Goal: Information Seeking & Learning: Compare options

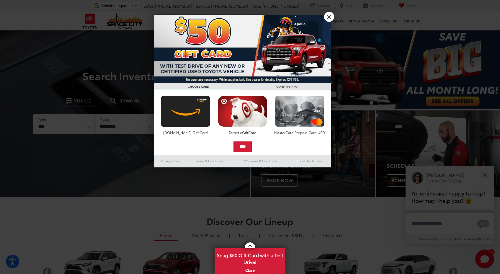
click at [329, 18] on link "X" at bounding box center [329, 17] width 10 height 10
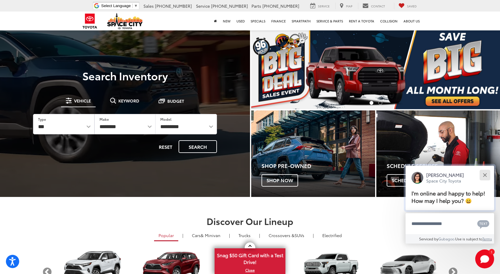
click at [483, 174] on div "Close" at bounding box center [485, 175] width 4 height 4
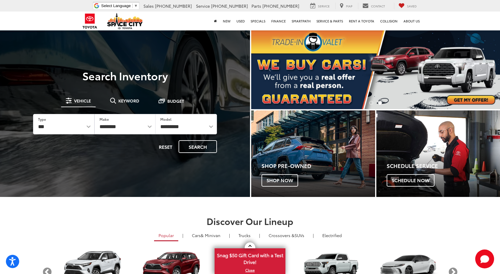
click at [476, 98] on img "carousel slide number 2 of 2" at bounding box center [375, 69] width 249 height 80
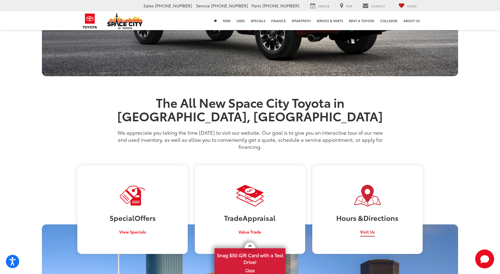
scroll to position [429, 0]
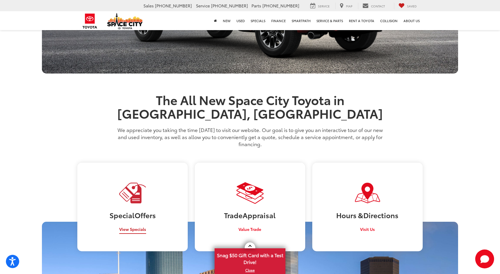
click at [139, 226] on span "View Specials" at bounding box center [132, 229] width 27 height 6
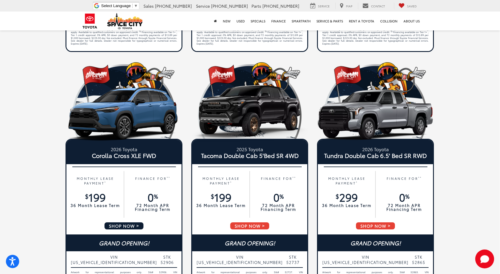
scroll to position [267, 0]
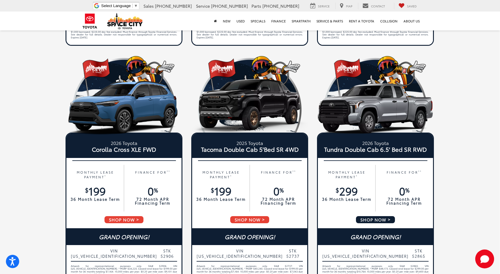
click at [342, 202] on div "MONTHLY LEASE PAYMENT * $ 299 36 Month Lease Term" at bounding box center [347, 188] width 52 height 37
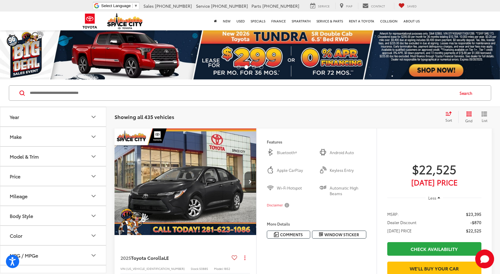
click at [94, 137] on icon "Make" at bounding box center [94, 137] width 4 height 2
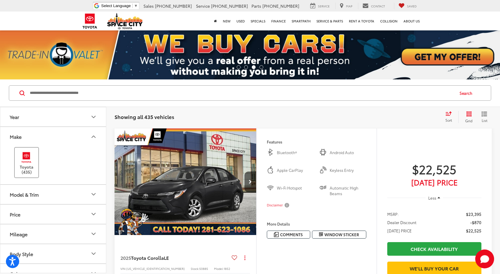
click at [36, 163] on label "Toyota (435)" at bounding box center [27, 162] width 24 height 24
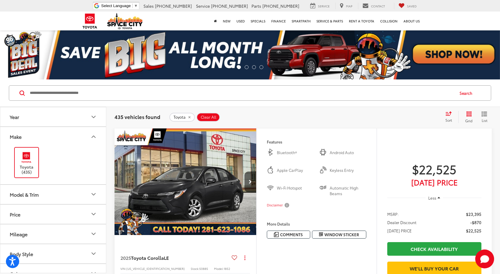
click at [93, 193] on icon "Model & Trim" at bounding box center [93, 194] width 7 height 7
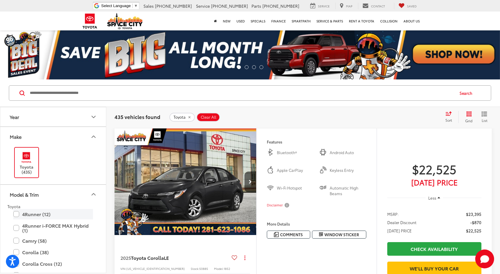
click at [17, 211] on label "4Runner (12)" at bounding box center [53, 214] width 80 height 10
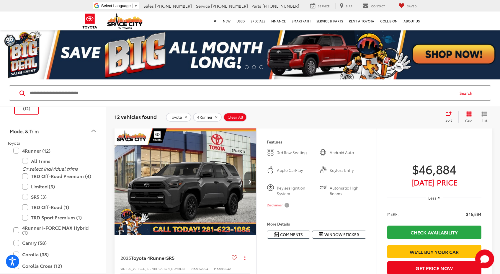
scroll to position [60, 0]
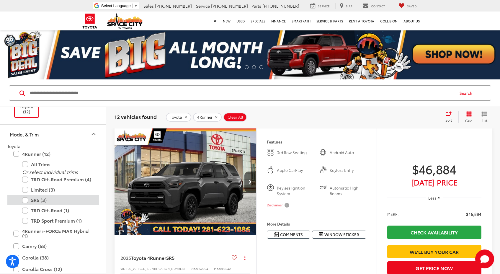
click at [24, 197] on label "SR5 (3)" at bounding box center [57, 200] width 71 height 10
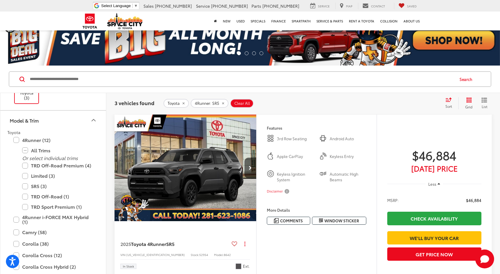
scroll to position [15, 0]
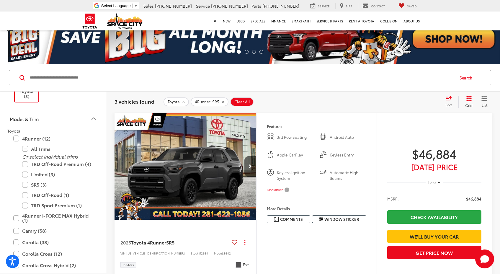
click at [298, 211] on div "More Details Comments Dealer Comments Gray 2025 Toyota 4Runner SR5 RWD 8-Speed …" at bounding box center [316, 214] width 99 height 17
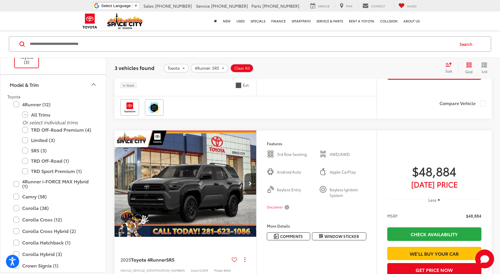
scroll to position [195, 0]
click at [298, 198] on span "Keyless Entry" at bounding box center [295, 192] width 37 height 11
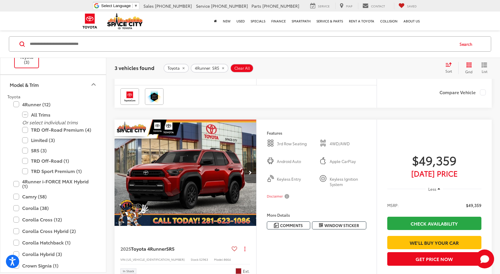
scroll to position [406, 0]
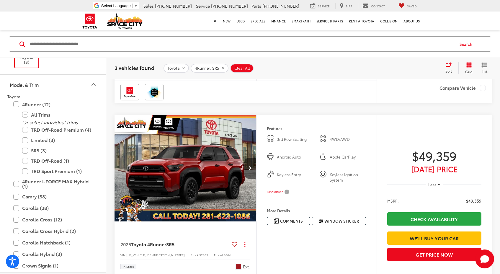
click at [298, 183] on ul "3rd Row Seating 4WD/AWD Android Auto Apple CarPlay Keyless Entry Keyless Igniti…" at bounding box center [316, 159] width 99 height 48
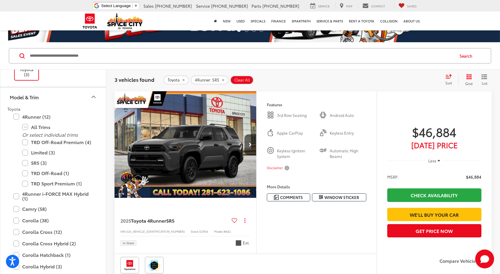
scroll to position [30, 0]
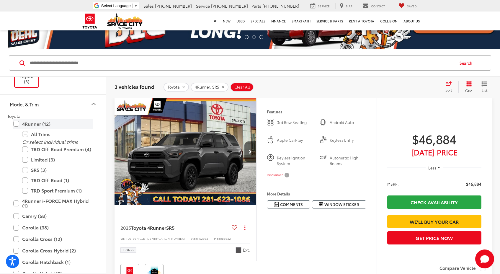
click at [15, 124] on label "4Runner (12)" at bounding box center [53, 124] width 80 height 10
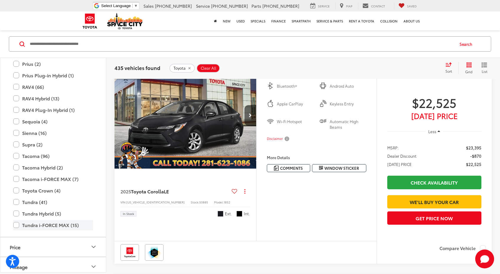
scroll to position [262, 0]
click at [15, 201] on label "Tundra (41)" at bounding box center [53, 201] width 80 height 10
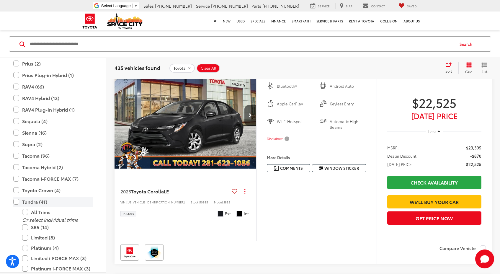
scroll to position [49, 0]
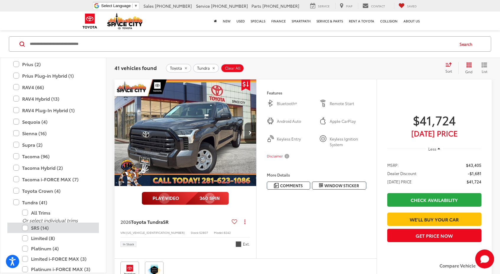
click at [27, 229] on label "SR5 (14)" at bounding box center [57, 227] width 71 height 10
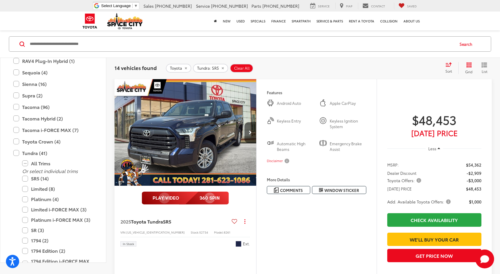
scroll to position [30, 0]
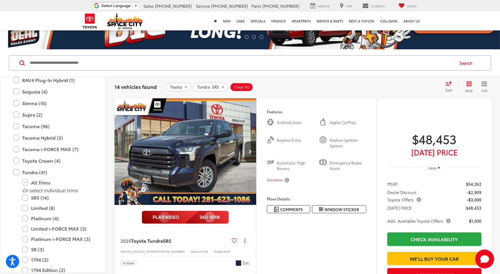
click at [449, 84] on icon "Select sort value" at bounding box center [448, 83] width 6 height 4
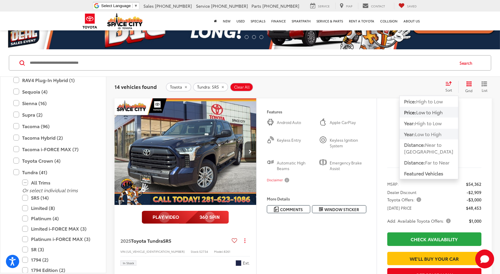
click at [428, 133] on span "Low to High" at bounding box center [428, 133] width 27 height 7
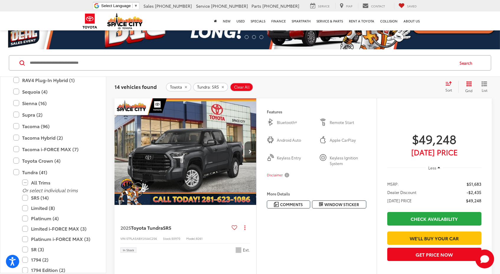
click at [467, 84] on icon "Grid View" at bounding box center [468, 83] width 5 height 5
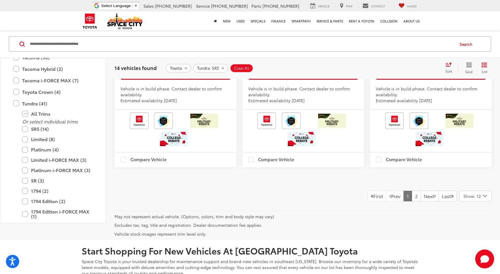
scroll to position [1552, 0]
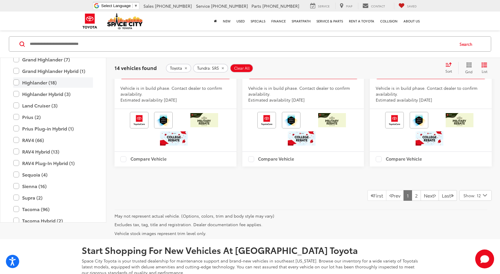
click at [81, 31] on div "Corolla Hatchback (1) All Trims Or select individual trims SE (1)" at bounding box center [52, 26] width 91 height 12
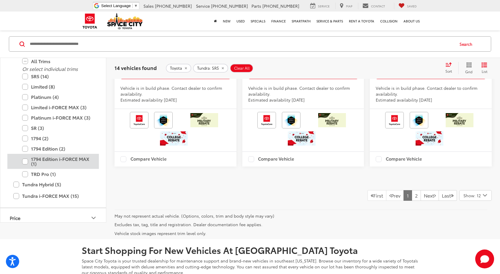
scroll to position [358, 0]
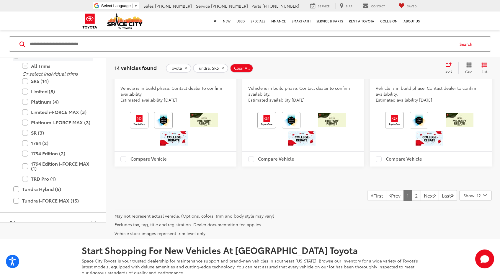
click at [14, 61] on label "Tundra (41)" at bounding box center [53, 55] width 80 height 10
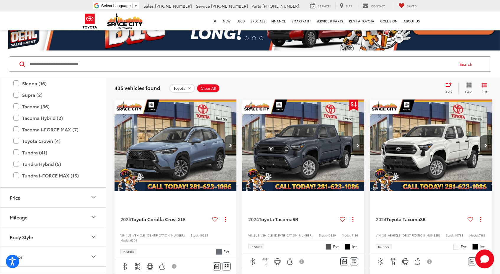
scroll to position [331, 0]
click at [16, 106] on label "Tacoma (96)" at bounding box center [53, 107] width 80 height 10
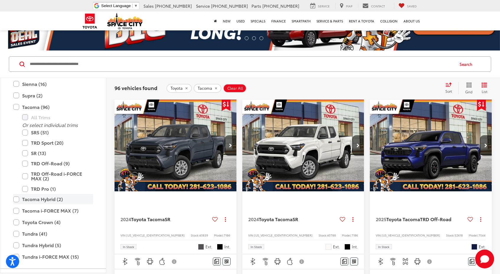
click at [18, 198] on label "Tacoma Hybrid (2)" at bounding box center [53, 199] width 80 height 10
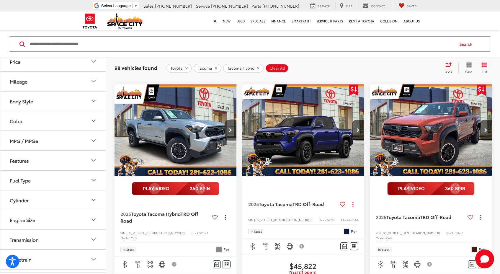
scroll to position [411, 0]
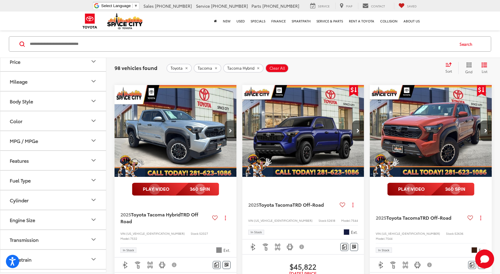
click at [158, 158] on img "2025 Toyota Tacoma Hybrid TRD Off Road 0" at bounding box center [175, 131] width 123 height 92
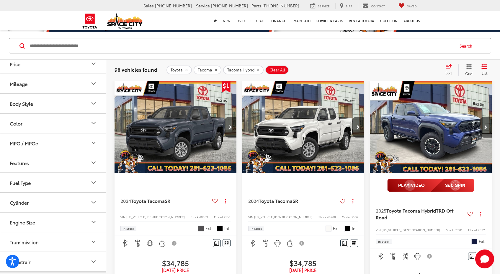
scroll to position [46, 0]
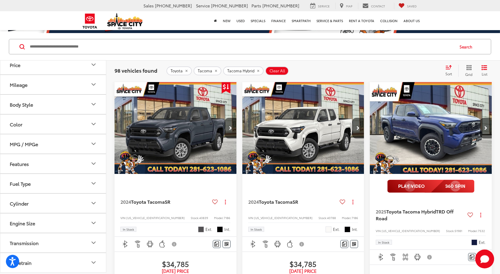
click at [313, 45] on input "Search by Make, Model, or Keyword" at bounding box center [241, 47] width 424 height 14
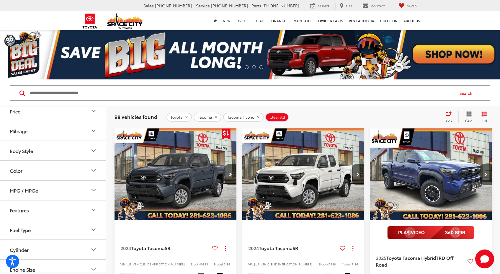
scroll to position [0, 0]
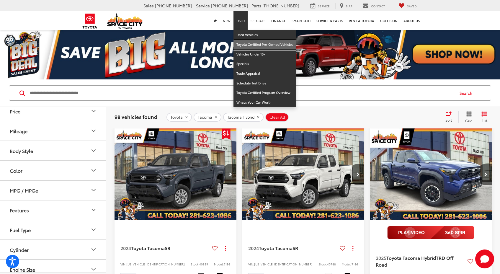
click at [247, 42] on link "Toyota Certified Pre-Owned Vehicles" at bounding box center [264, 45] width 63 height 10
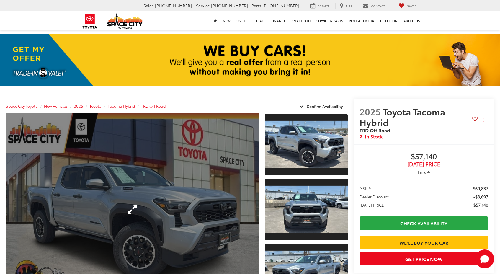
scroll to position [29, 0]
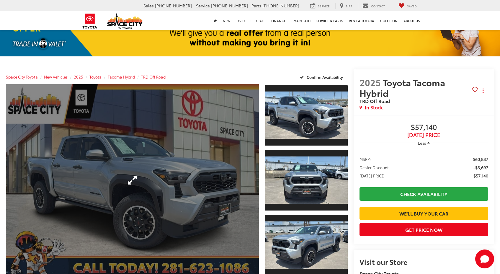
click at [204, 179] on link "Expand Photo 0" at bounding box center [132, 179] width 253 height 191
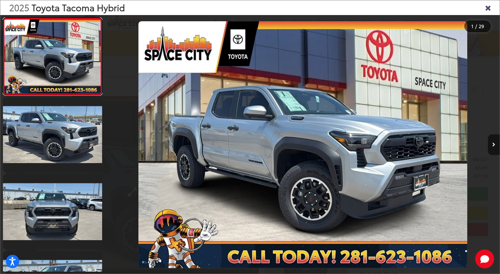
scroll to position [0, 0]
click at [493, 144] on icon "Next image" at bounding box center [493, 144] width 3 height 4
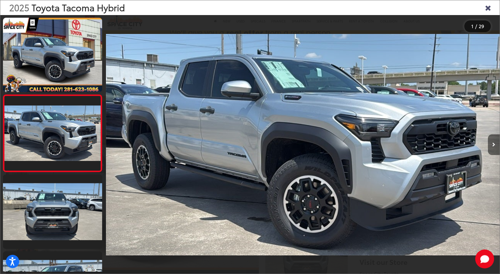
scroll to position [6, 0]
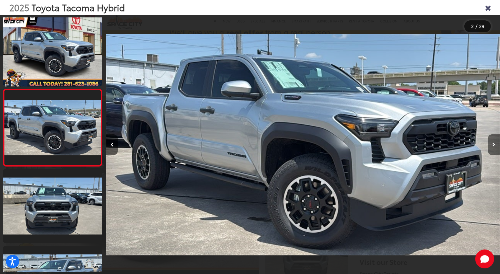
click at [493, 144] on icon "Next image" at bounding box center [493, 144] width 3 height 4
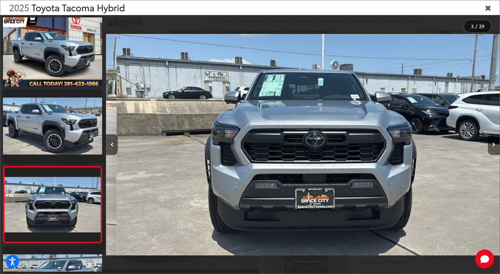
scroll to position [0, 787]
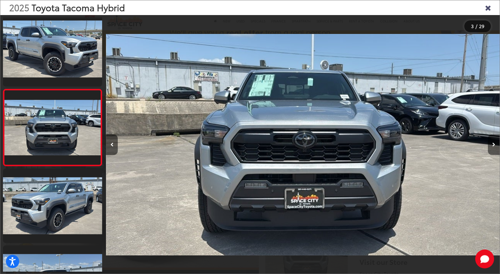
click at [493, 144] on icon "Next image" at bounding box center [493, 144] width 3 height 4
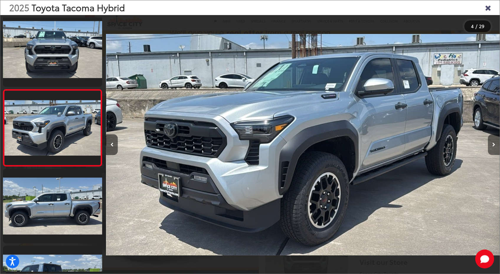
scroll to position [159, 0]
click at [493, 144] on icon "Next image" at bounding box center [493, 144] width 3 height 4
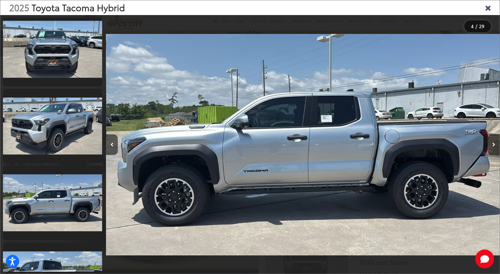
scroll to position [236, 0]
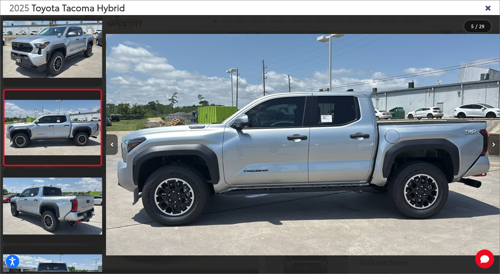
click at [493, 144] on icon "Next image" at bounding box center [493, 144] width 3 height 4
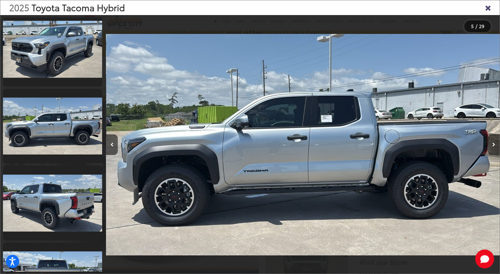
scroll to position [313, 0]
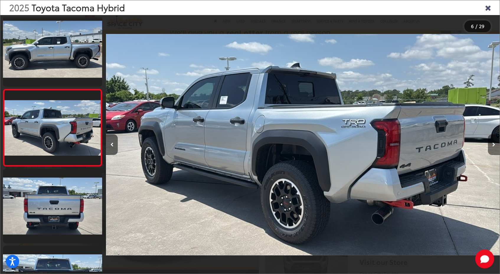
click at [493, 144] on icon "Next image" at bounding box center [493, 144] width 3 height 4
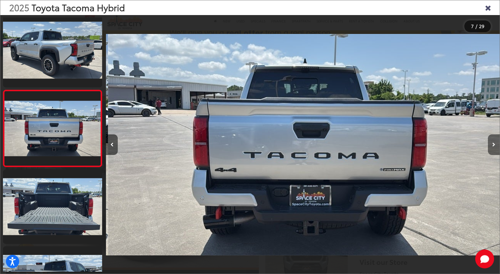
scroll to position [390, 0]
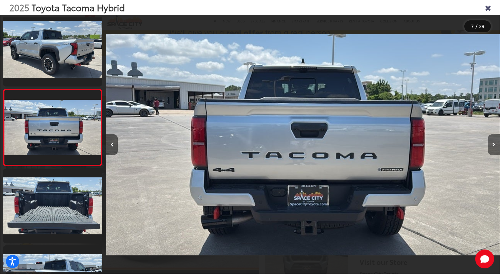
click at [493, 144] on icon "Next image" at bounding box center [493, 144] width 3 height 4
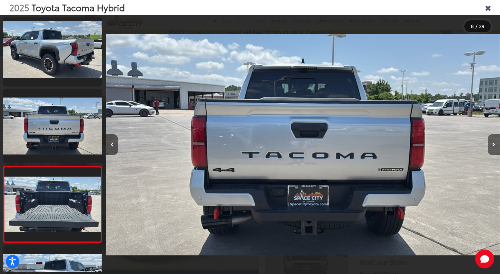
scroll to position [466, 0]
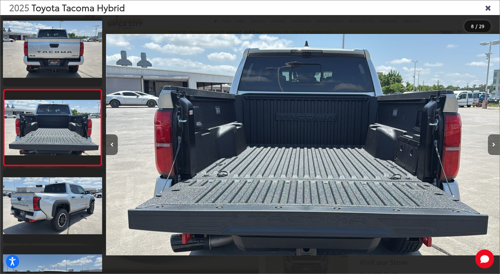
click at [493, 144] on icon "Next image" at bounding box center [493, 144] width 3 height 4
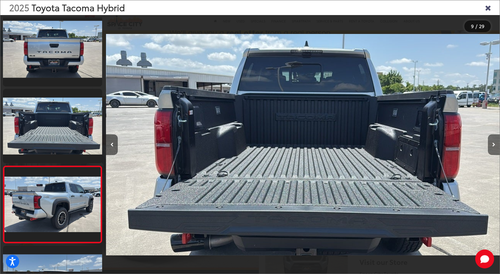
scroll to position [543, 0]
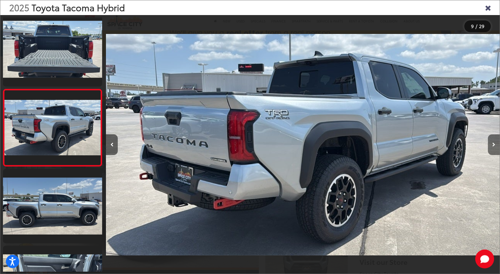
click at [493, 144] on icon "Next image" at bounding box center [493, 144] width 3 height 4
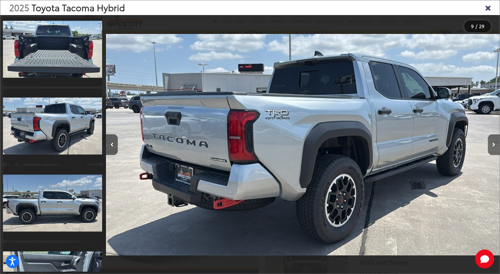
scroll to position [620, 0]
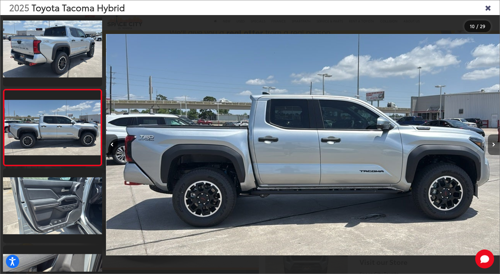
click at [493, 144] on icon "Next image" at bounding box center [493, 144] width 3 height 4
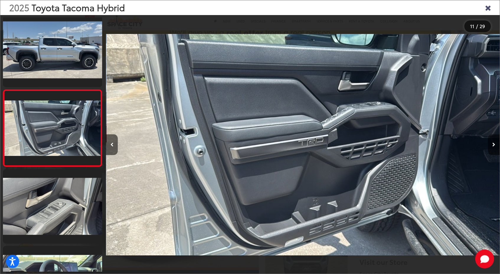
scroll to position [0, 0]
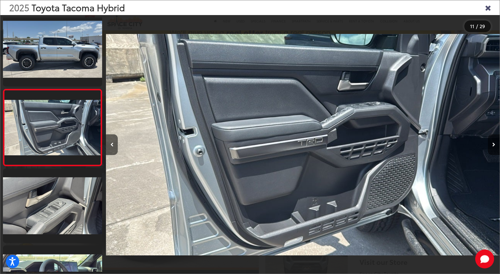
click at [493, 144] on icon "Next image" at bounding box center [493, 144] width 3 height 4
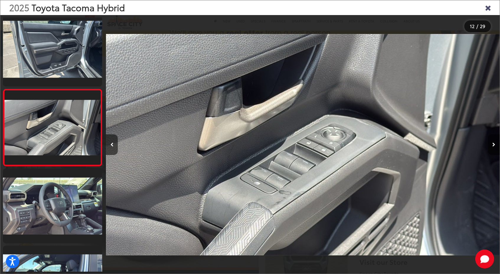
click at [493, 144] on icon "Next image" at bounding box center [493, 144] width 3 height 4
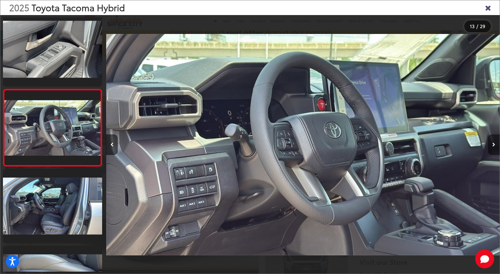
click at [493, 144] on icon "Next image" at bounding box center [493, 144] width 3 height 4
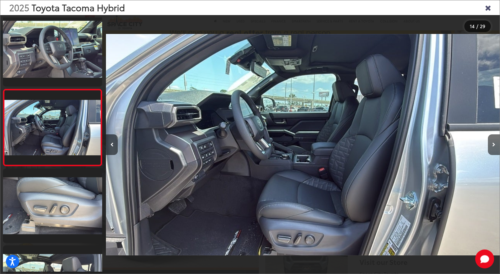
click at [135, 4] on div "2025 Toyota Tacoma Hybrid" at bounding box center [249, 7] width 499 height 15
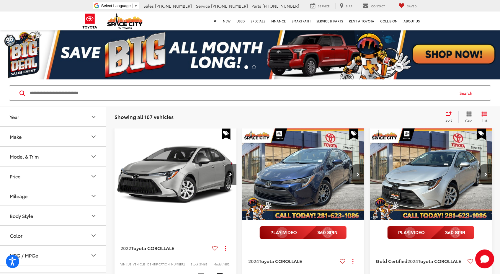
click at [95, 137] on icon "Make" at bounding box center [93, 136] width 7 height 7
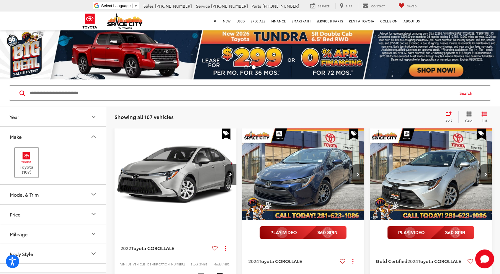
click at [29, 161] on img at bounding box center [26, 157] width 16 height 14
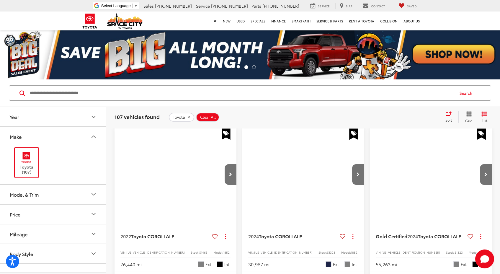
click at [94, 195] on icon "Model & Trim" at bounding box center [93, 194] width 7 height 7
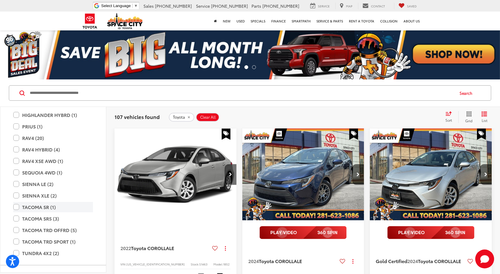
scroll to position [240, 0]
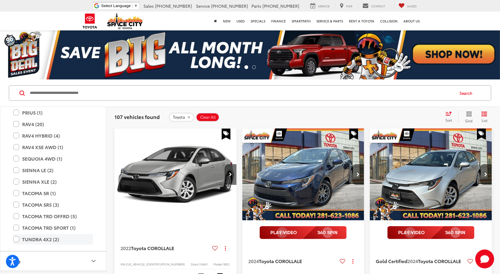
click at [52, 237] on label "TUNDRA 4X2 (2)" at bounding box center [53, 239] width 80 height 10
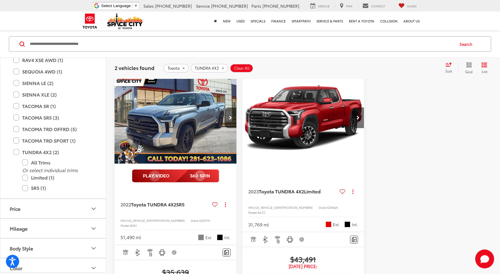
scroll to position [56, 0]
click at [323, 127] on img "2023 Toyota TUNDRA 4X2 Limited 0" at bounding box center [303, 118] width 123 height 92
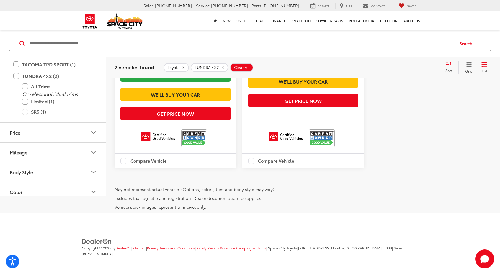
scroll to position [286, 0]
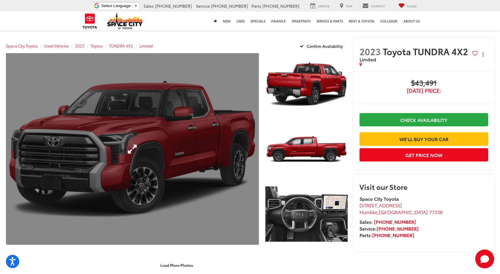
click at [241, 153] on link "Expand Photo 0" at bounding box center [132, 148] width 253 height 191
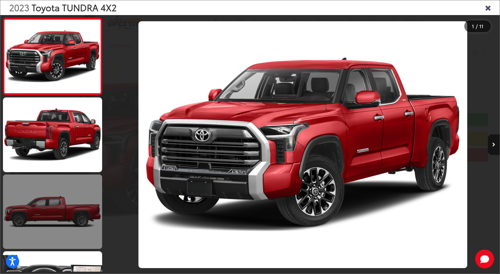
click at [69, 186] on link at bounding box center [52, 211] width 99 height 74
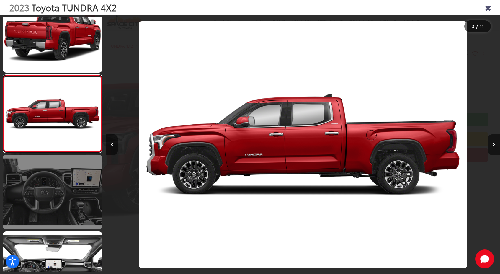
scroll to position [98, 0]
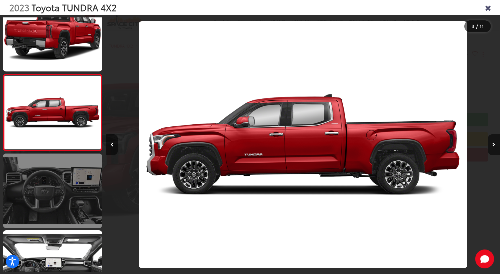
click at [69, 186] on link at bounding box center [52, 190] width 99 height 74
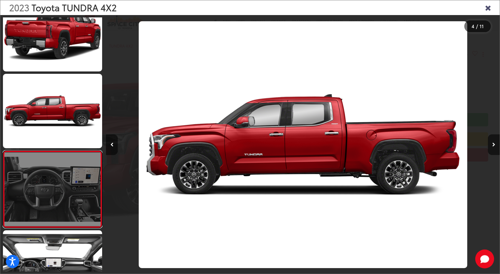
scroll to position [159, 0]
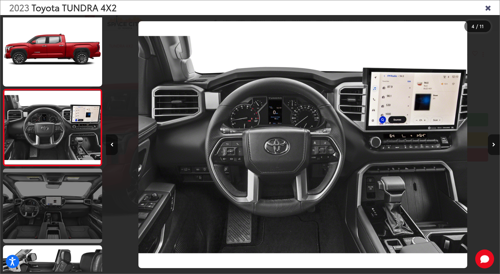
click at [69, 186] on link at bounding box center [52, 205] width 99 height 74
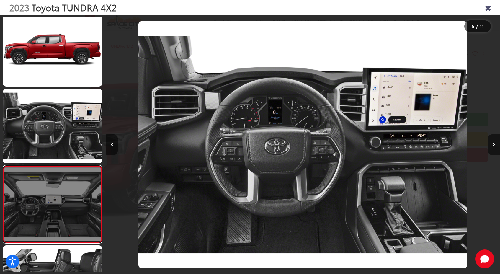
scroll to position [236, 0]
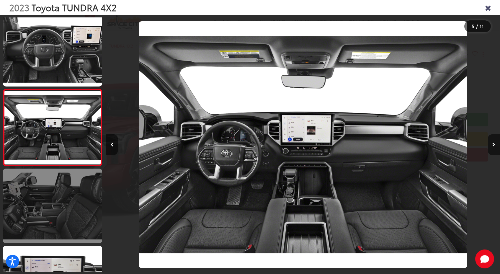
click at [69, 186] on link at bounding box center [52, 205] width 99 height 74
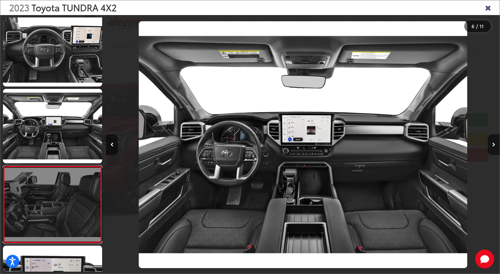
scroll to position [313, 0]
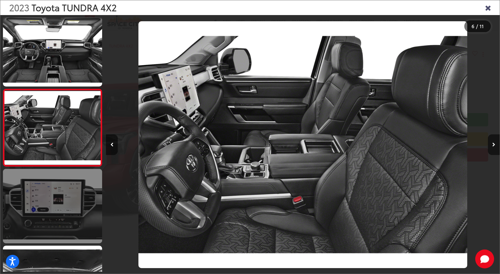
click at [69, 186] on link at bounding box center [52, 206] width 99 height 74
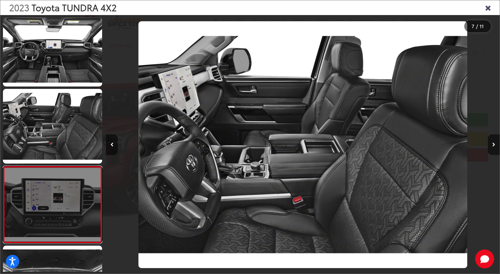
scroll to position [390, 0]
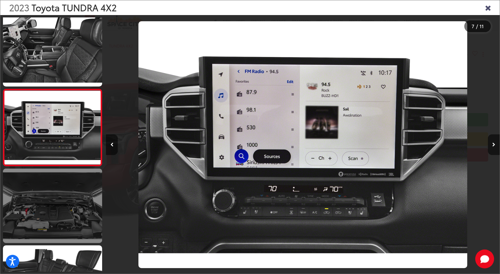
click at [63, 196] on link at bounding box center [52, 205] width 99 height 74
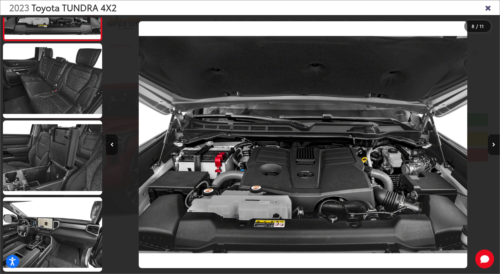
scroll to position [591, 0]
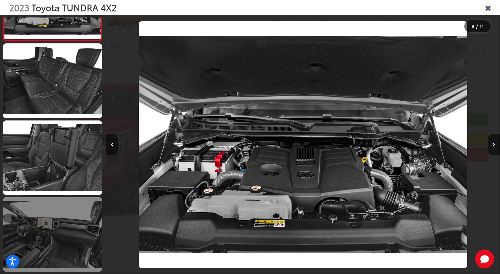
click at [66, 225] on link at bounding box center [52, 234] width 99 height 74
